Goal: Information Seeking & Learning: Learn about a topic

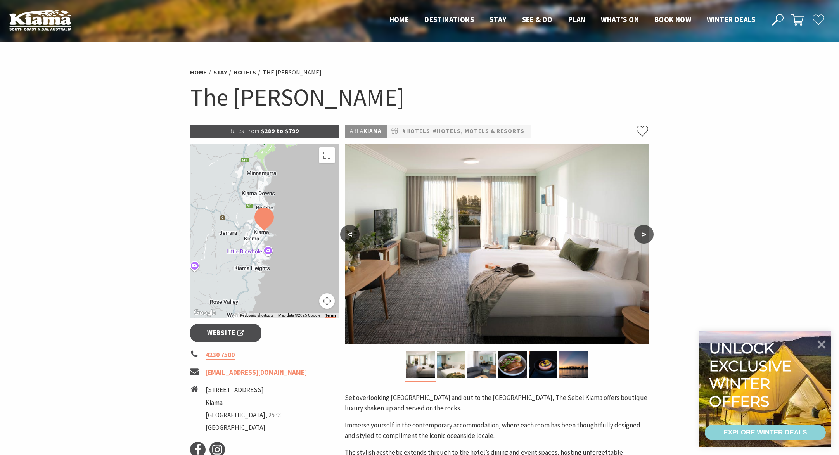
click at [639, 233] on button ">" at bounding box center [643, 234] width 19 height 19
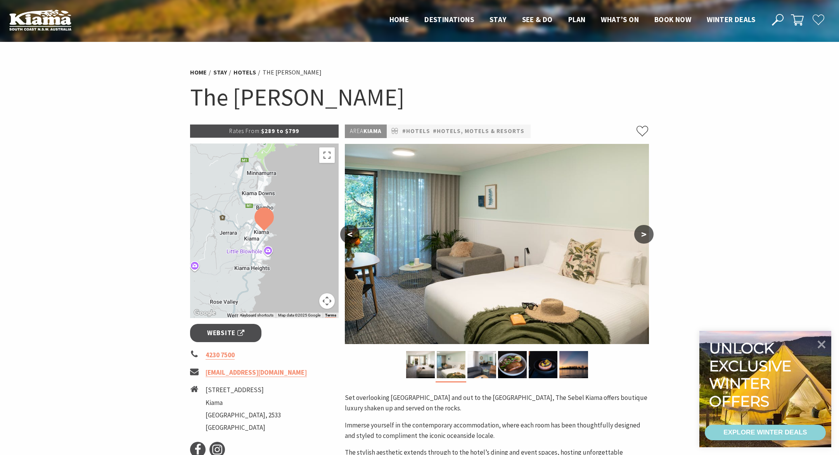
click at [639, 233] on button ">" at bounding box center [643, 234] width 19 height 19
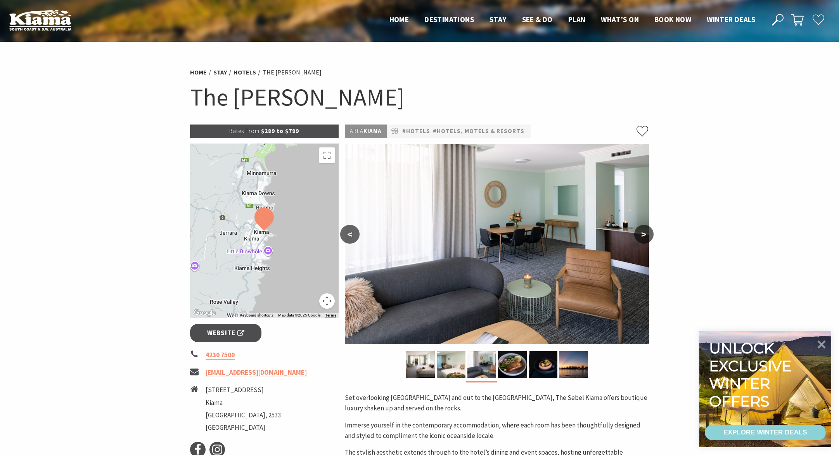
click at [639, 233] on button ">" at bounding box center [643, 234] width 19 height 19
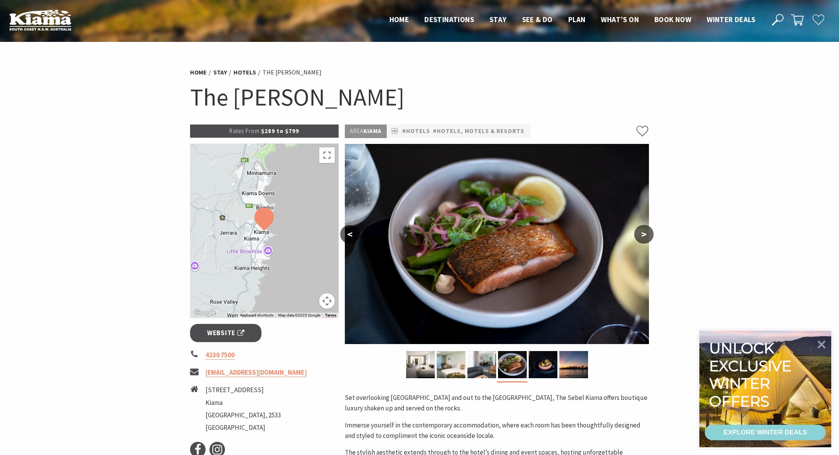
click at [639, 233] on button ">" at bounding box center [643, 234] width 19 height 19
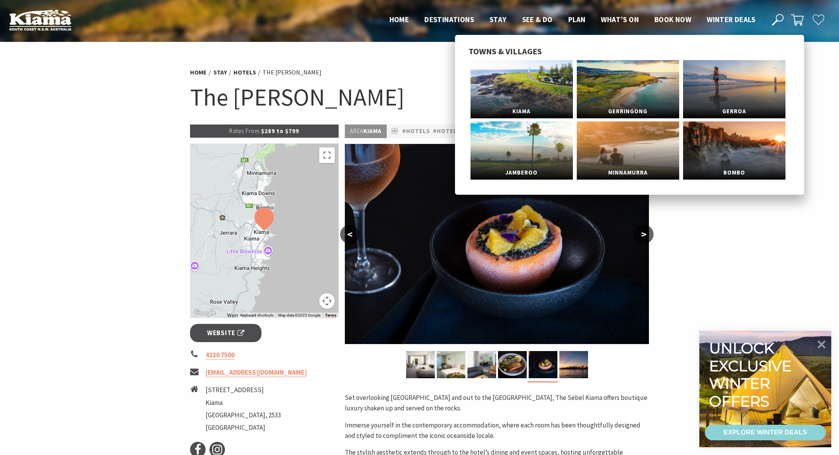
click at [504, 92] on link "Kiama" at bounding box center [521, 89] width 102 height 58
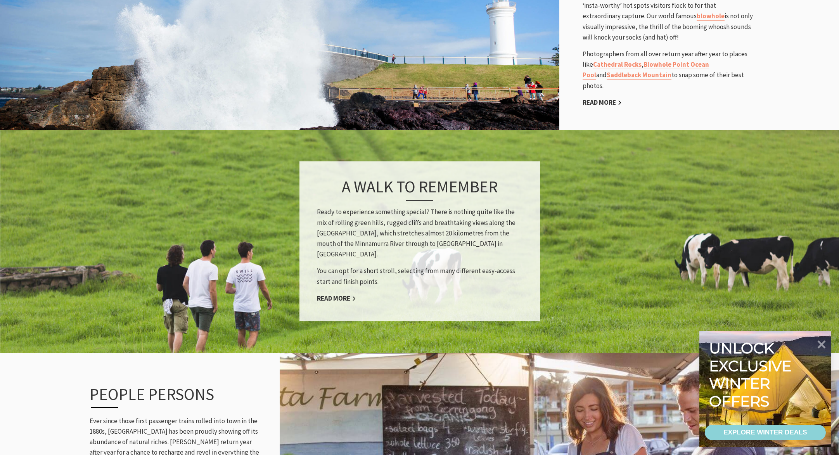
scroll to position [698, 0]
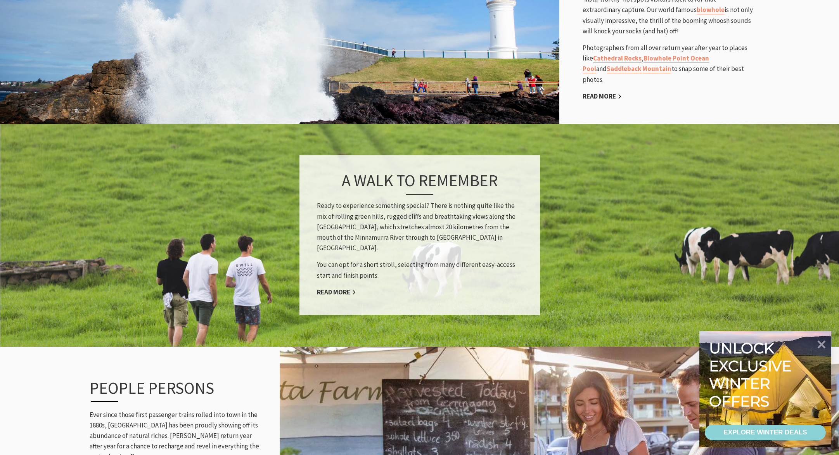
click at [329, 288] on link "Read More" at bounding box center [336, 292] width 39 height 9
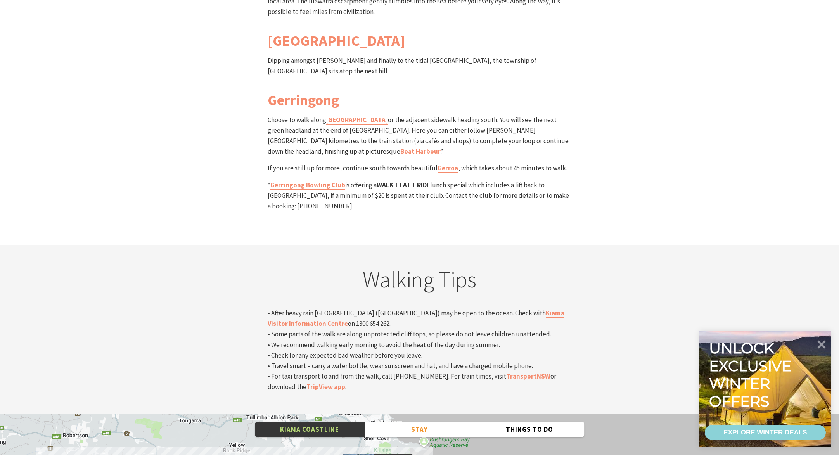
scroll to position [2598, 0]
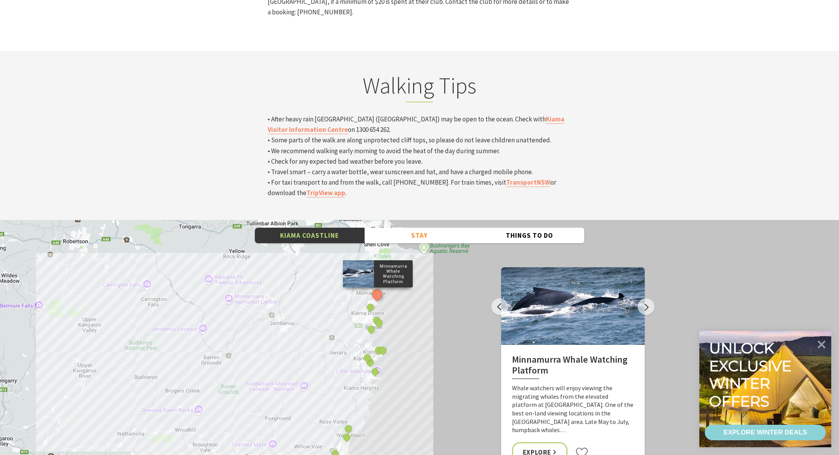
click at [648, 298] on button "Next" at bounding box center [645, 306] width 17 height 17
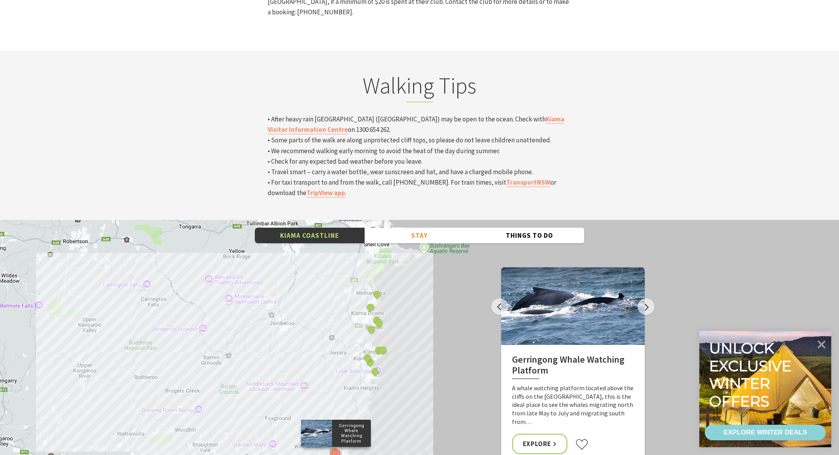
click at [648, 298] on button "Next" at bounding box center [645, 306] width 17 height 17
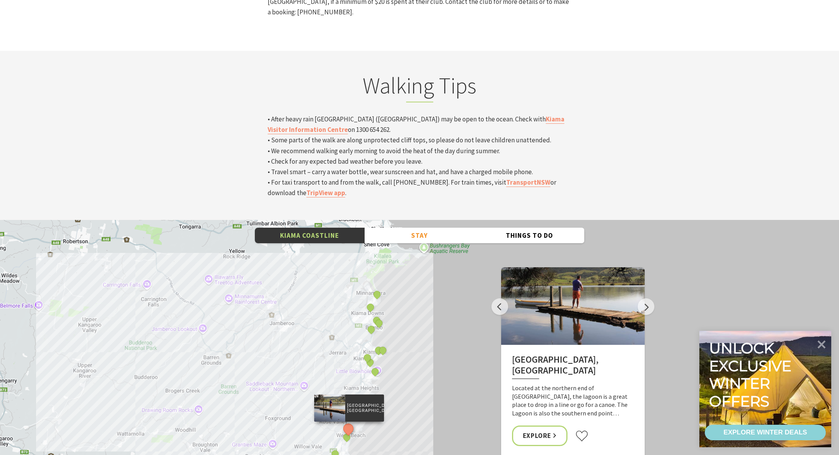
click at [648, 298] on button "Next" at bounding box center [645, 306] width 17 height 17
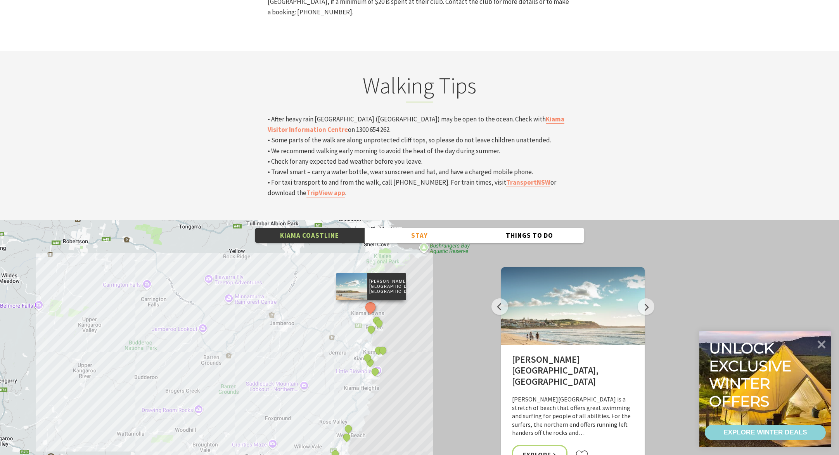
click at [648, 298] on button "Next" at bounding box center [645, 306] width 17 height 17
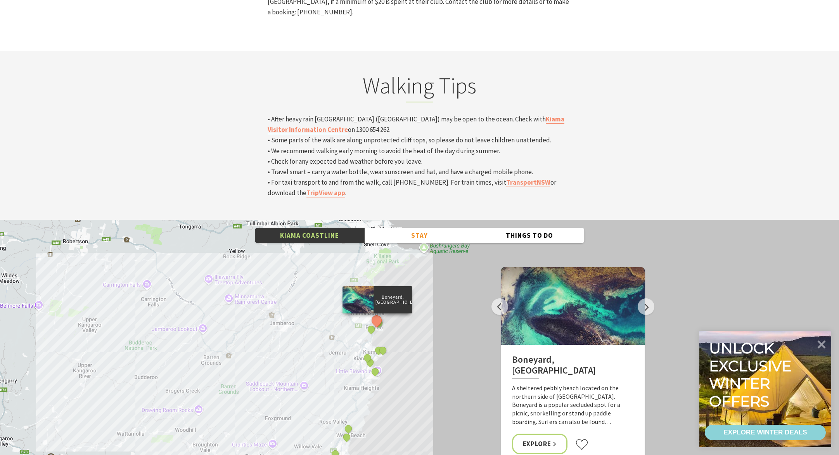
click at [648, 298] on button "Next" at bounding box center [645, 306] width 17 height 17
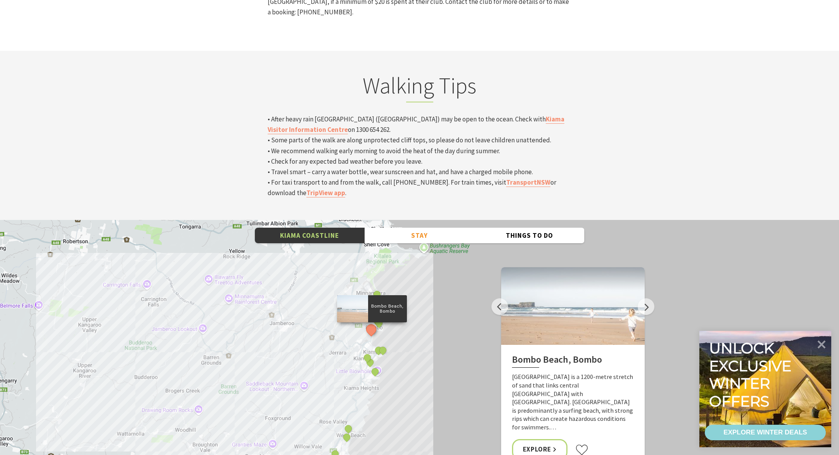
click at [648, 298] on button "Next" at bounding box center [645, 306] width 17 height 17
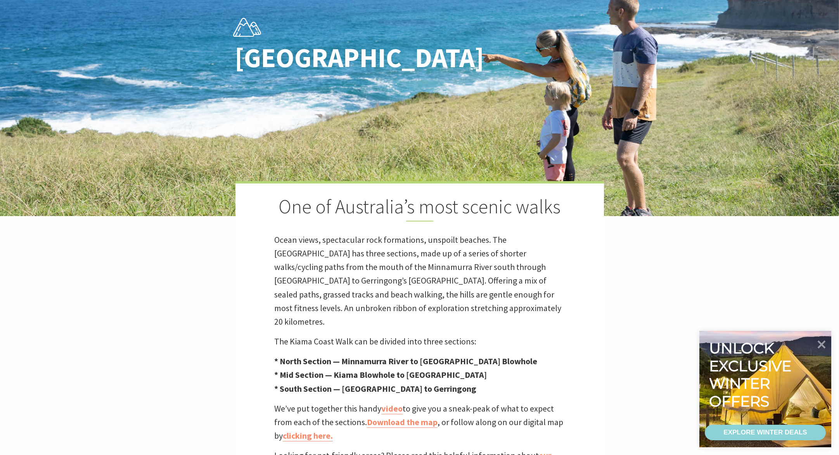
scroll to position [39, 0]
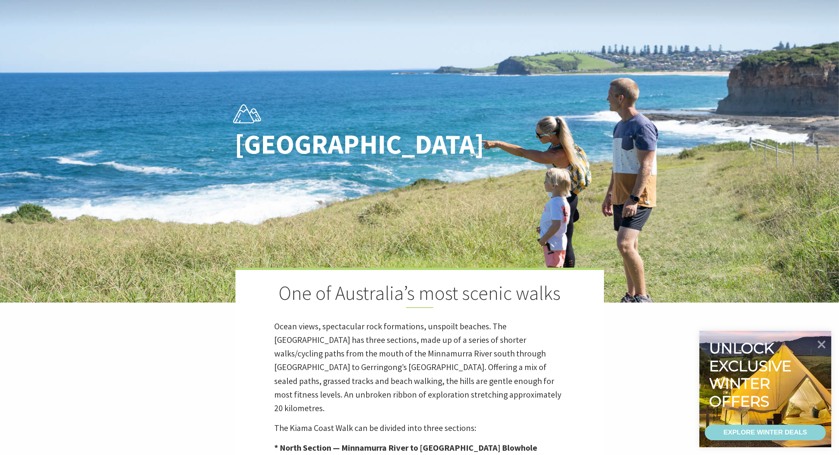
click at [197, 18] on div "Kiama Coast Walk One of Australia’s most scenic walks Ocean views, spectacular …" at bounding box center [419, 279] width 839 height 636
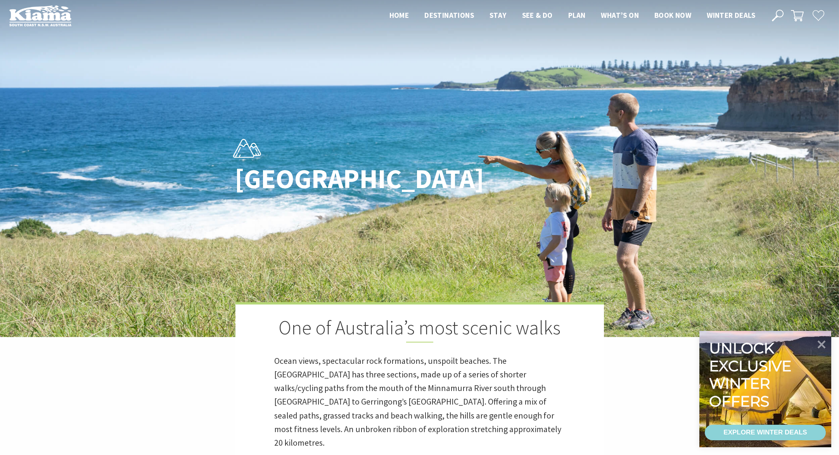
scroll to position [0, 0]
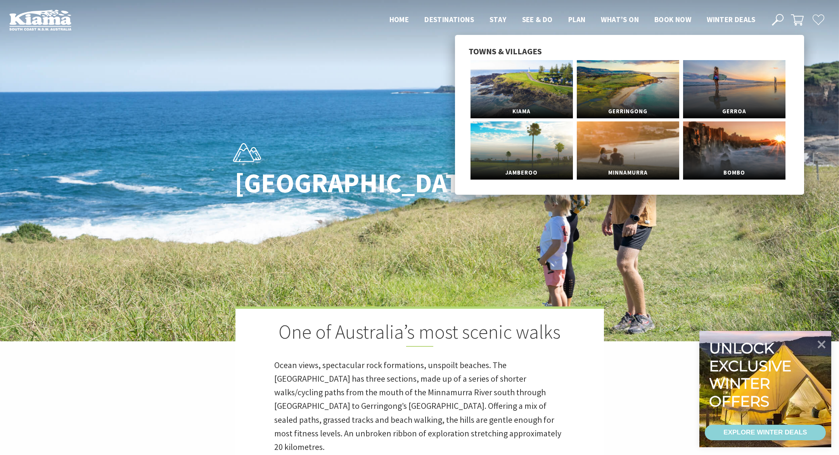
click at [526, 104] on span "Kiama" at bounding box center [521, 111] width 102 height 14
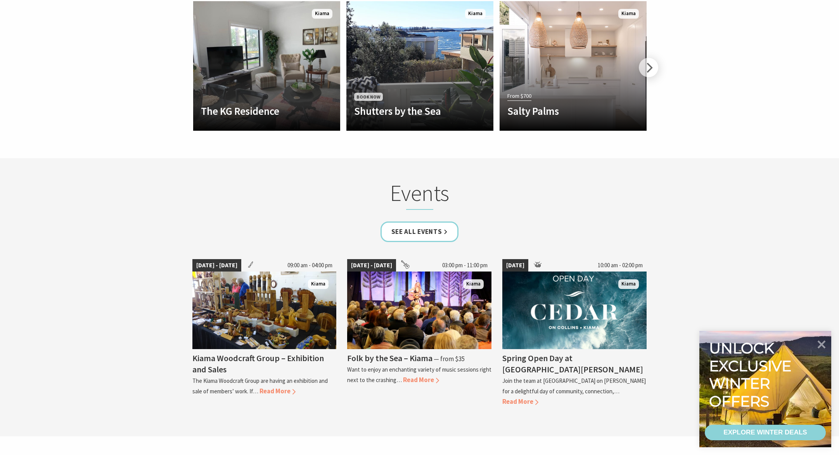
scroll to position [2016, 0]
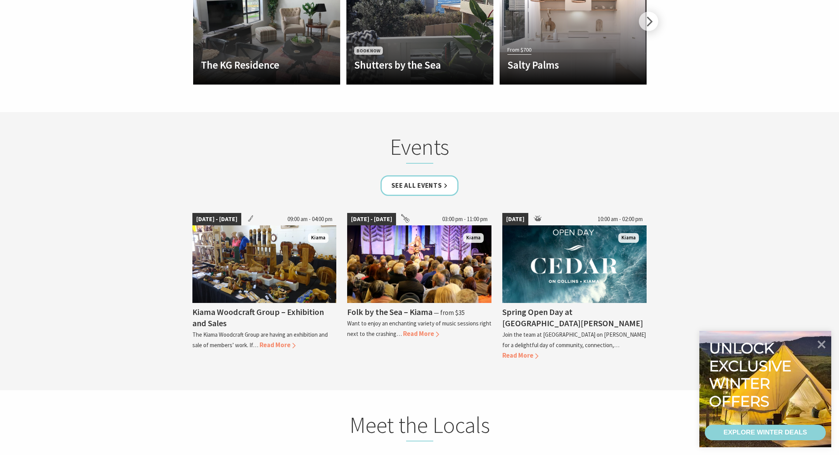
click at [406, 175] on link "See all Events" at bounding box center [419, 185] width 78 height 21
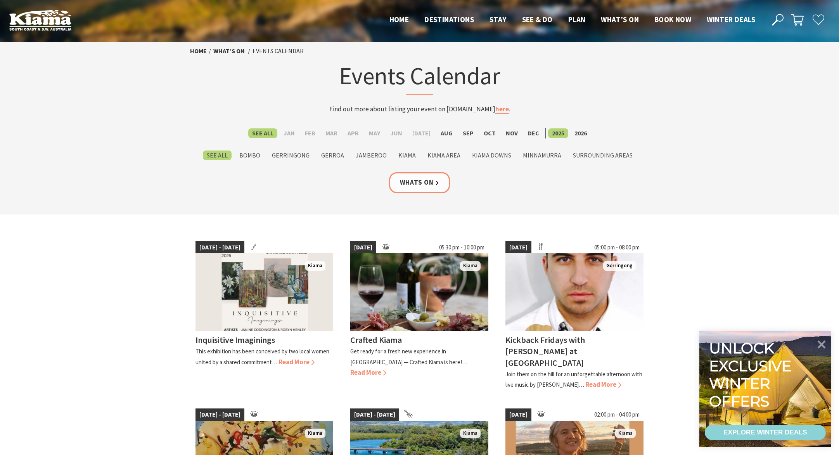
click at [192, 50] on link "Home" at bounding box center [198, 51] width 17 height 8
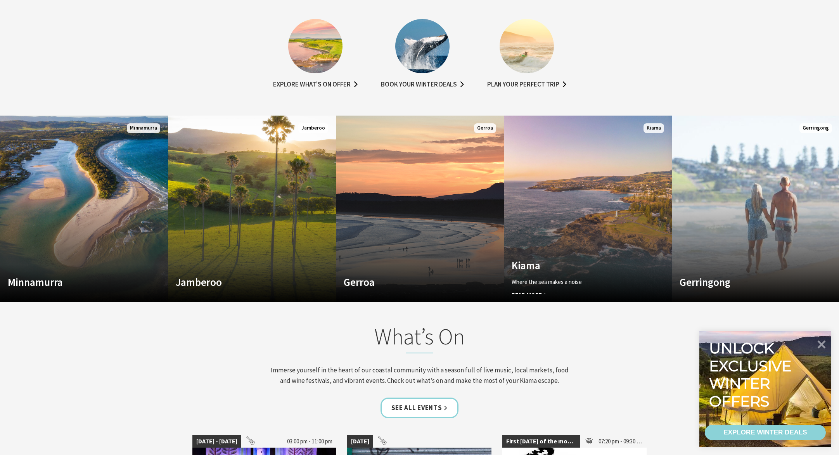
scroll to position [582, 0]
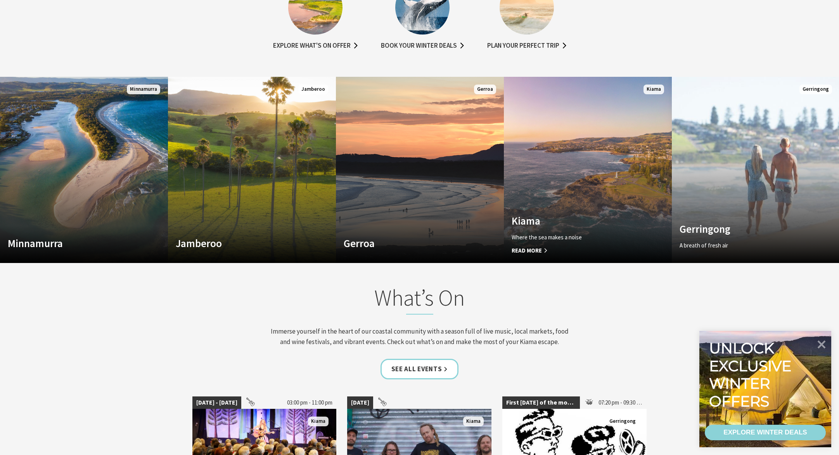
click at [602, 172] on link "Custom Image Used Kiama Where the sea makes a noise Read More Kiama" at bounding box center [588, 170] width 168 height 186
